Goal: Task Accomplishment & Management: Manage account settings

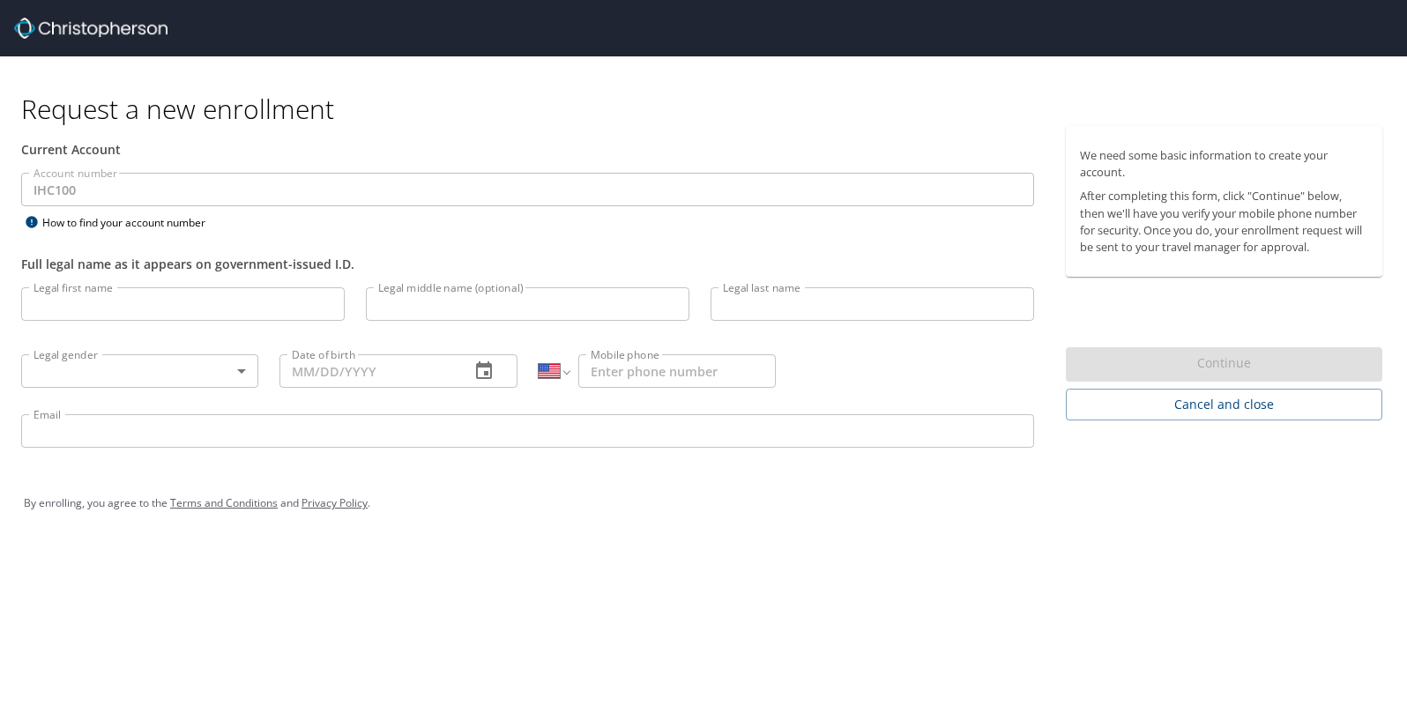
select select "US"
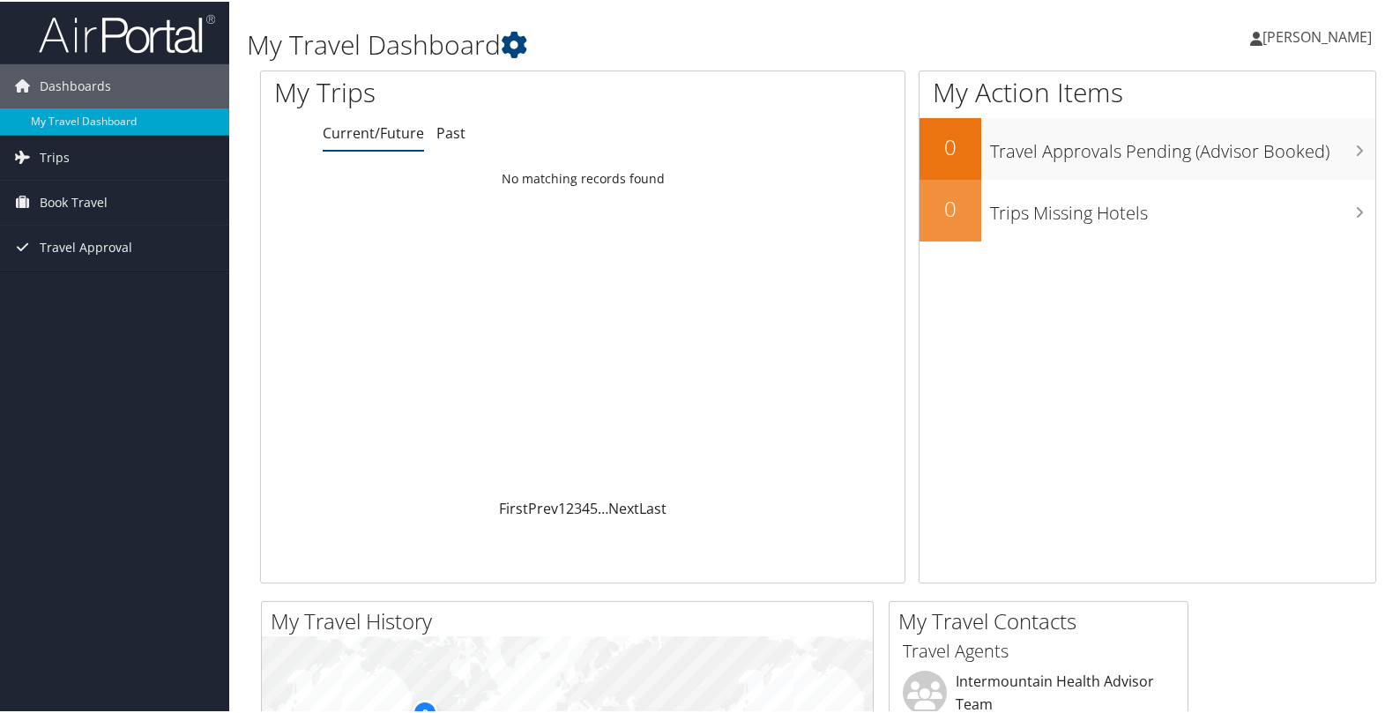
click at [1324, 26] on span "[PERSON_NAME]" at bounding box center [1316, 35] width 109 height 19
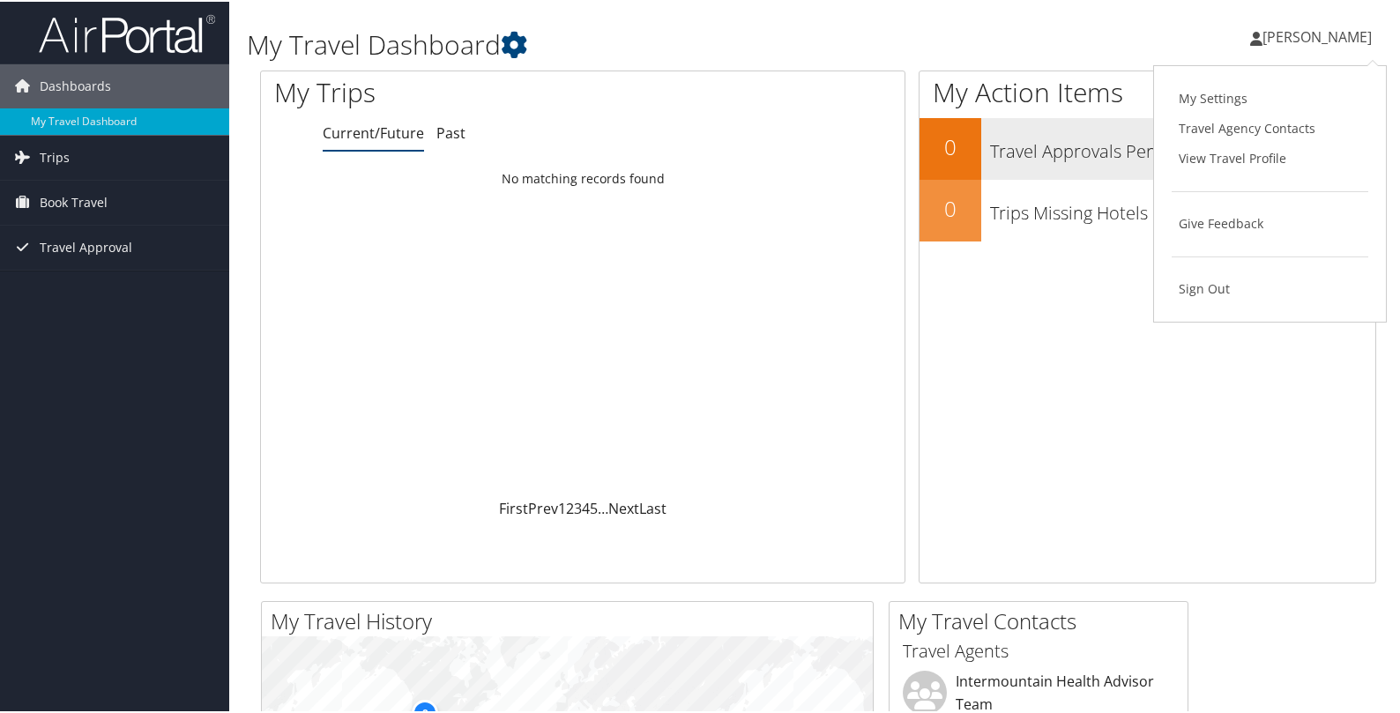
click at [1230, 157] on link "View Travel Profile" at bounding box center [1269, 157] width 197 height 30
